Goal: Information Seeking & Learning: Learn about a topic

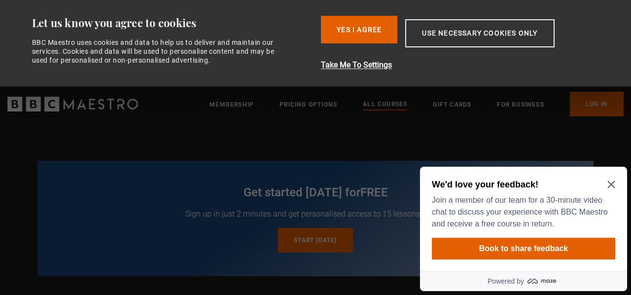
click at [613, 183] on icon "Close Maze Prompt" at bounding box center [611, 184] width 7 height 7
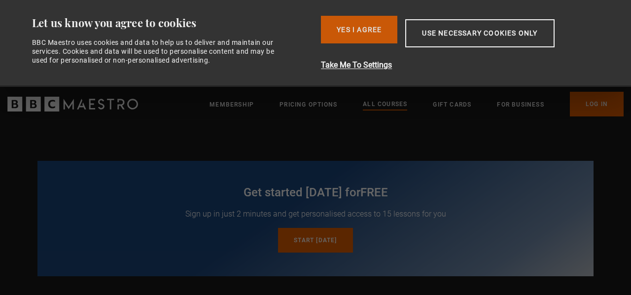
click at [366, 31] on button "Yes I Agree" at bounding box center [359, 30] width 76 height 28
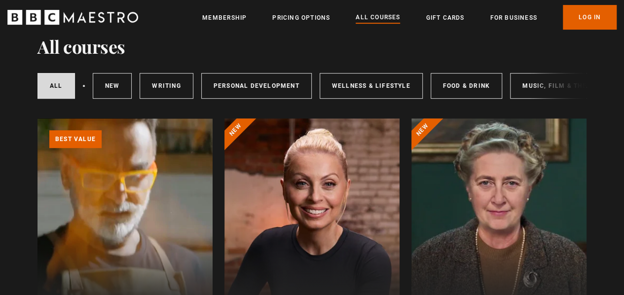
scroll to position [197, 0]
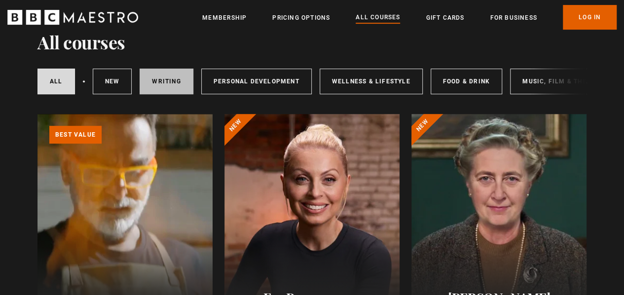
click at [152, 92] on link "Writing" at bounding box center [166, 82] width 53 height 26
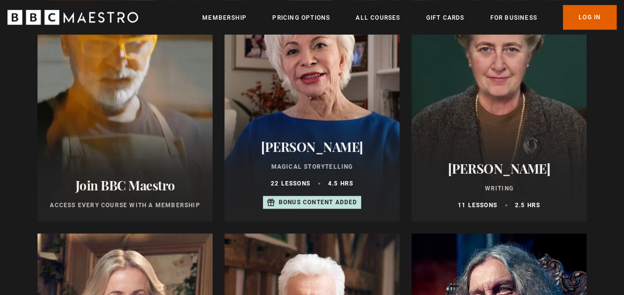
scroll to position [345, 0]
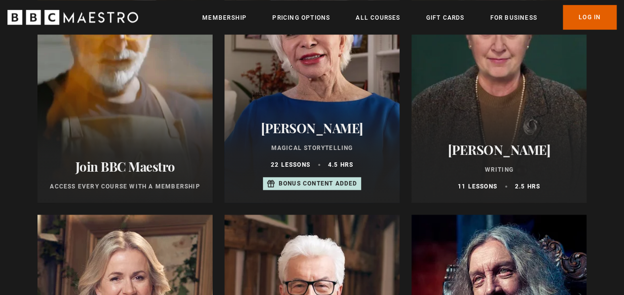
click at [366, 82] on div at bounding box center [311, 84] width 175 height 237
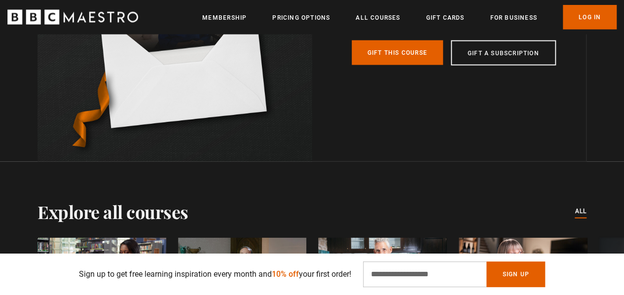
scroll to position [2910, 0]
